Goal: Use online tool/utility: Utilize a website feature to perform a specific function

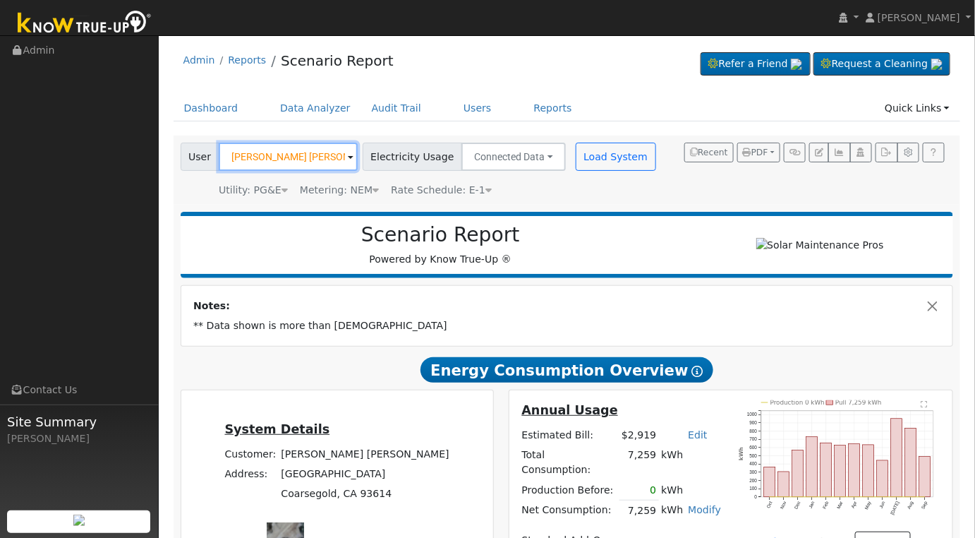
click at [306, 161] on input "[PERSON_NAME] [PERSON_NAME]" at bounding box center [288, 157] width 139 height 28
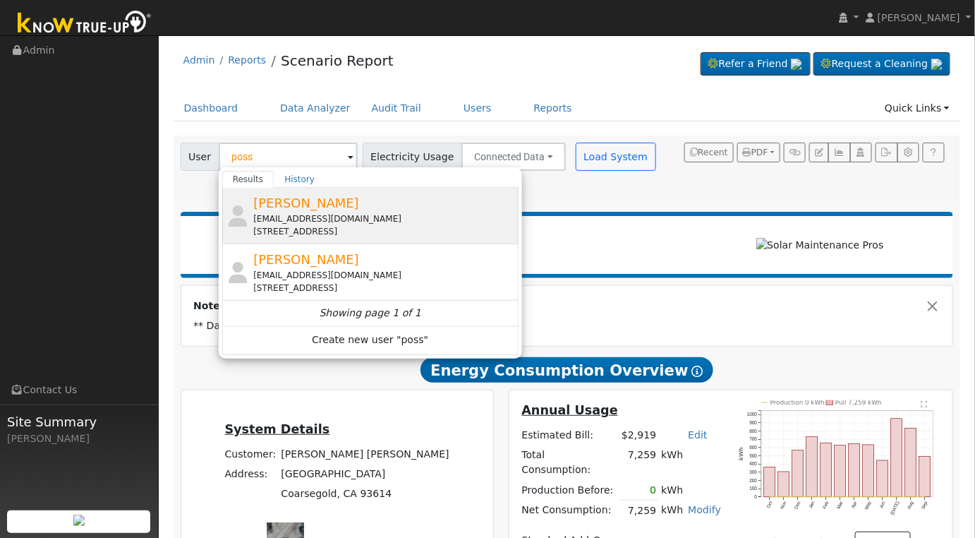
click at [286, 203] on span "[PERSON_NAME]" at bounding box center [306, 202] width 106 height 15
type input "[PERSON_NAME]"
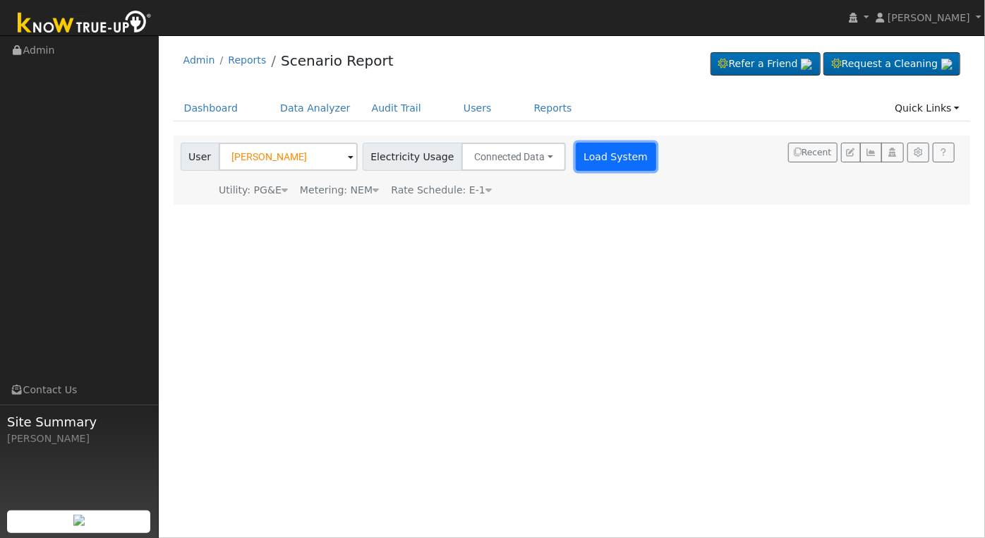
click at [615, 159] on button "Load System" at bounding box center [616, 157] width 80 height 28
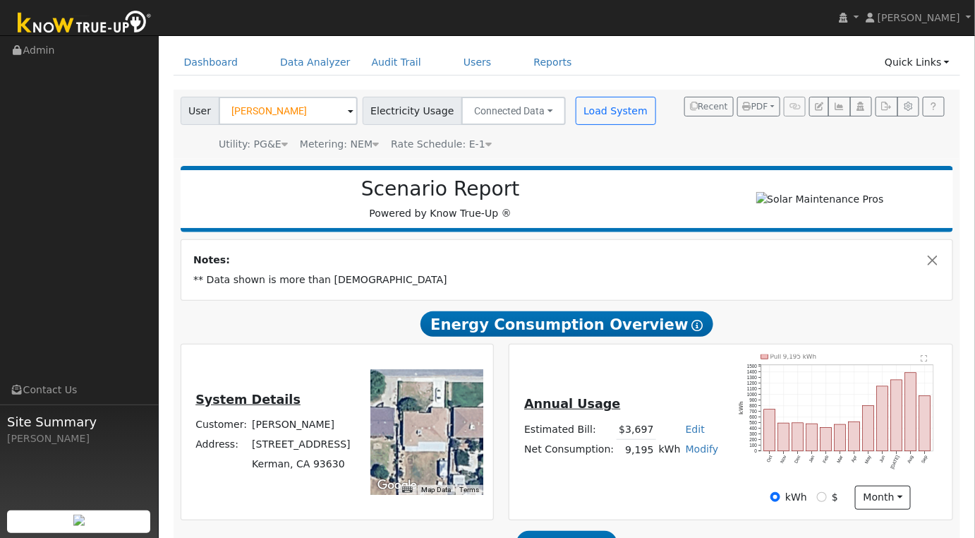
scroll to position [239, 0]
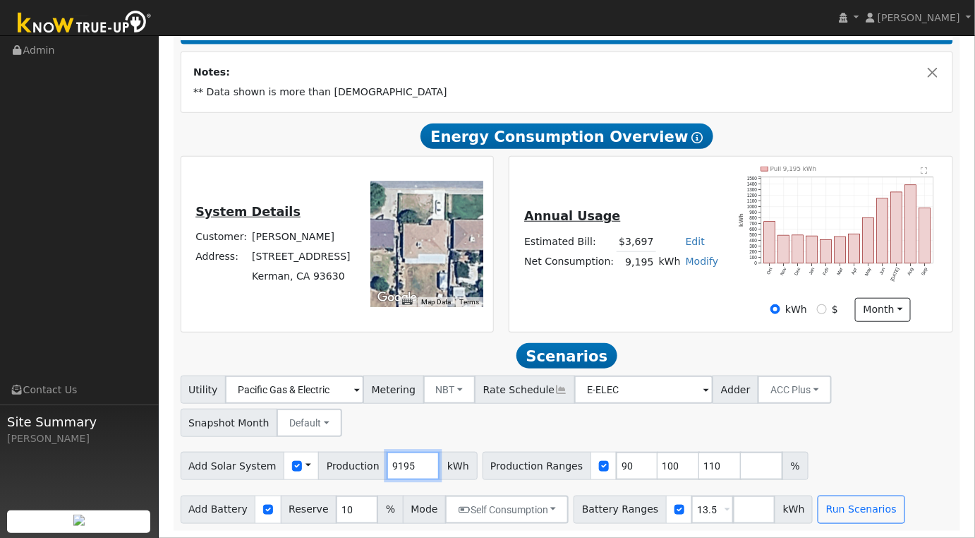
click at [399, 469] on input "9195" at bounding box center [413, 466] width 53 height 28
type input "13400"
click at [616, 464] on input "90" at bounding box center [637, 466] width 42 height 28
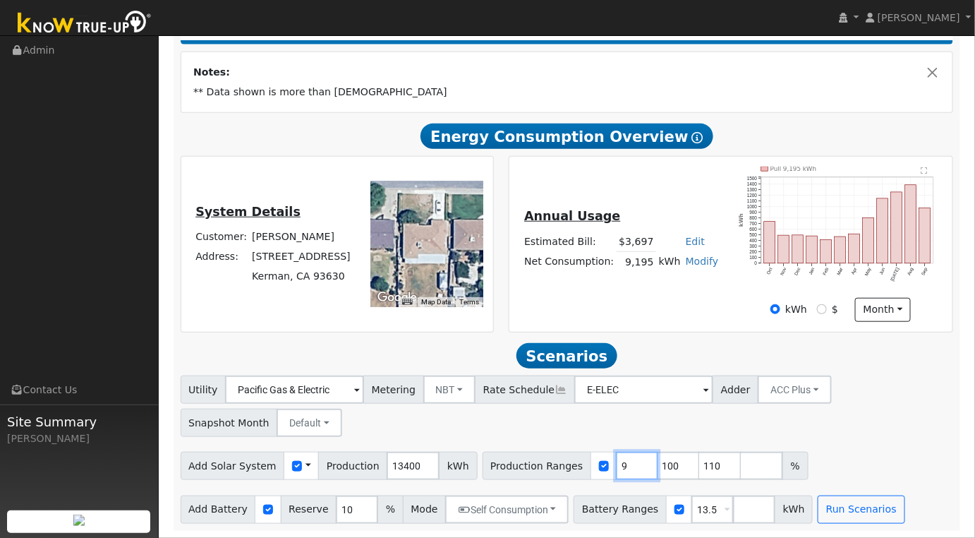
type input "100"
type input "110"
type input "100"
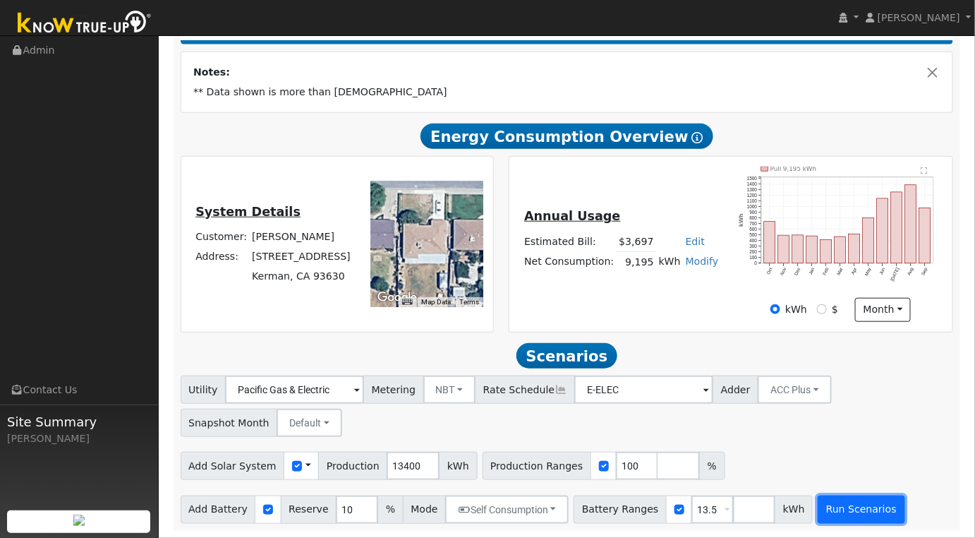
click at [818, 500] on button "Run Scenarios" at bounding box center [861, 509] width 87 height 28
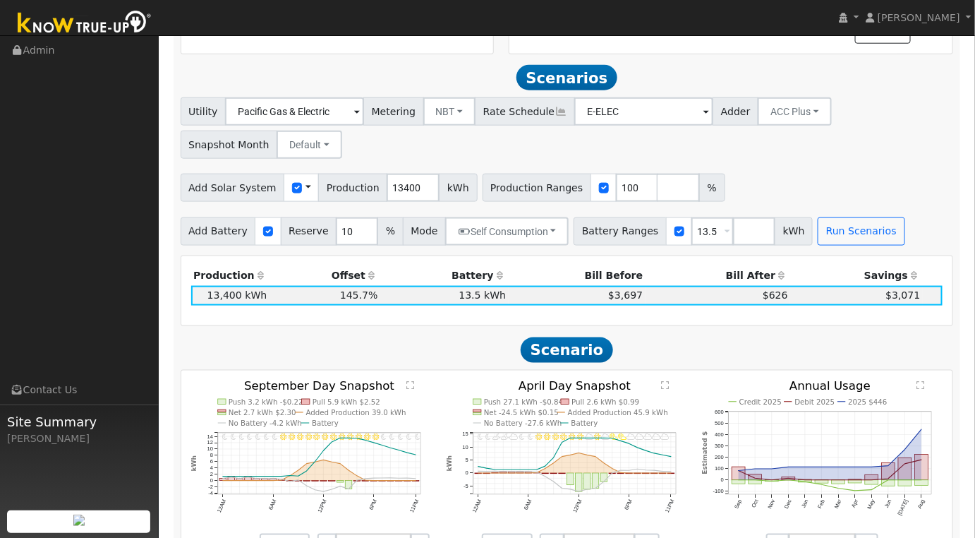
scroll to position [538, 0]
